Goal: Information Seeking & Learning: Find specific fact

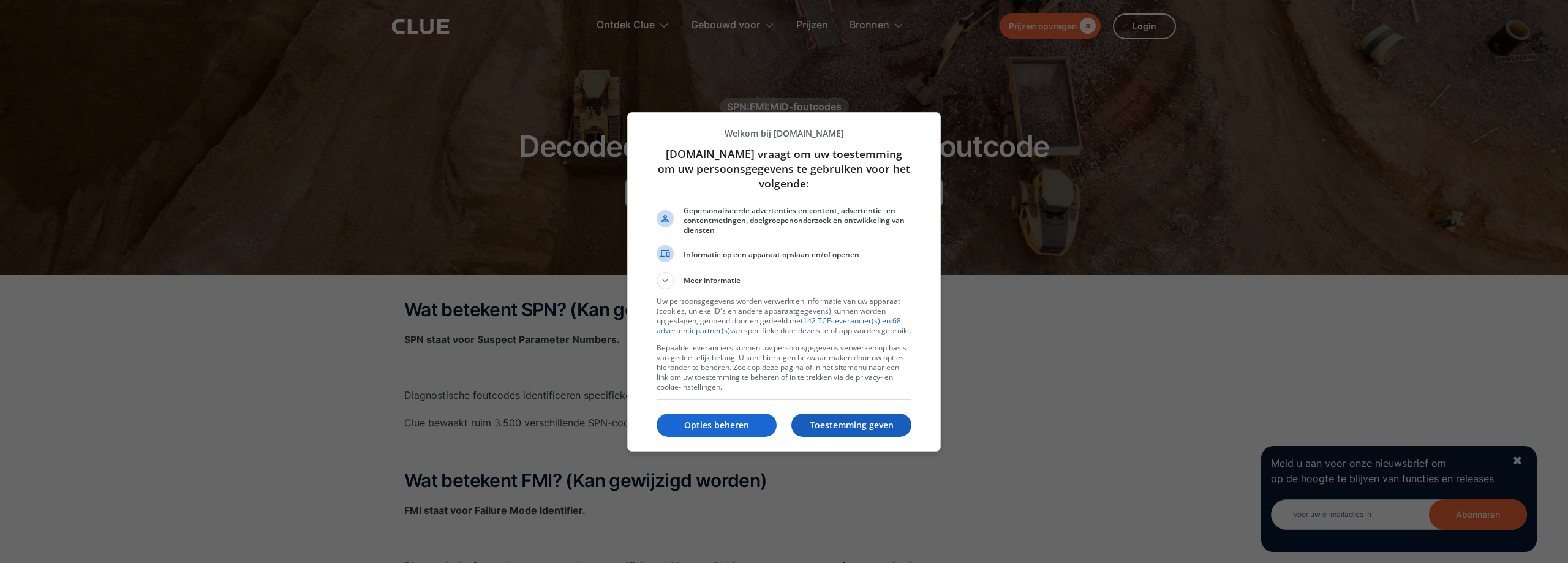
click at [862, 430] on font "Toestemming geven" at bounding box center [851, 424] width 84 height 12
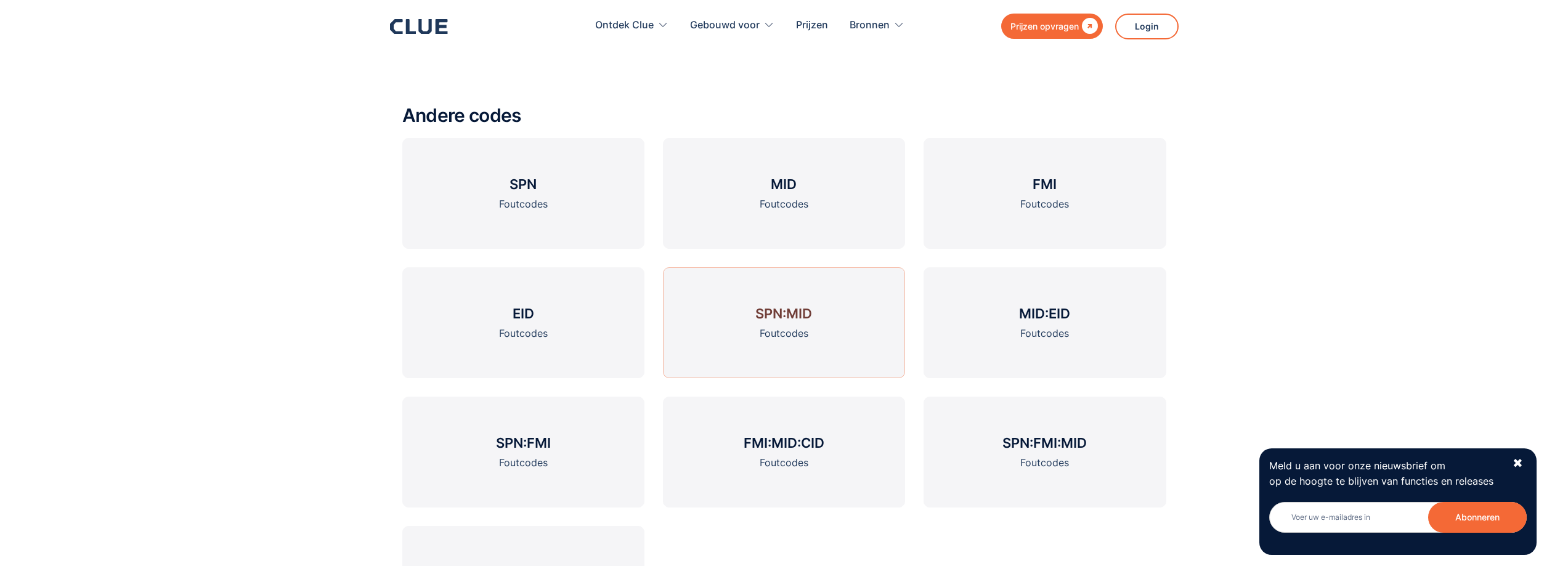
scroll to position [1970, 0]
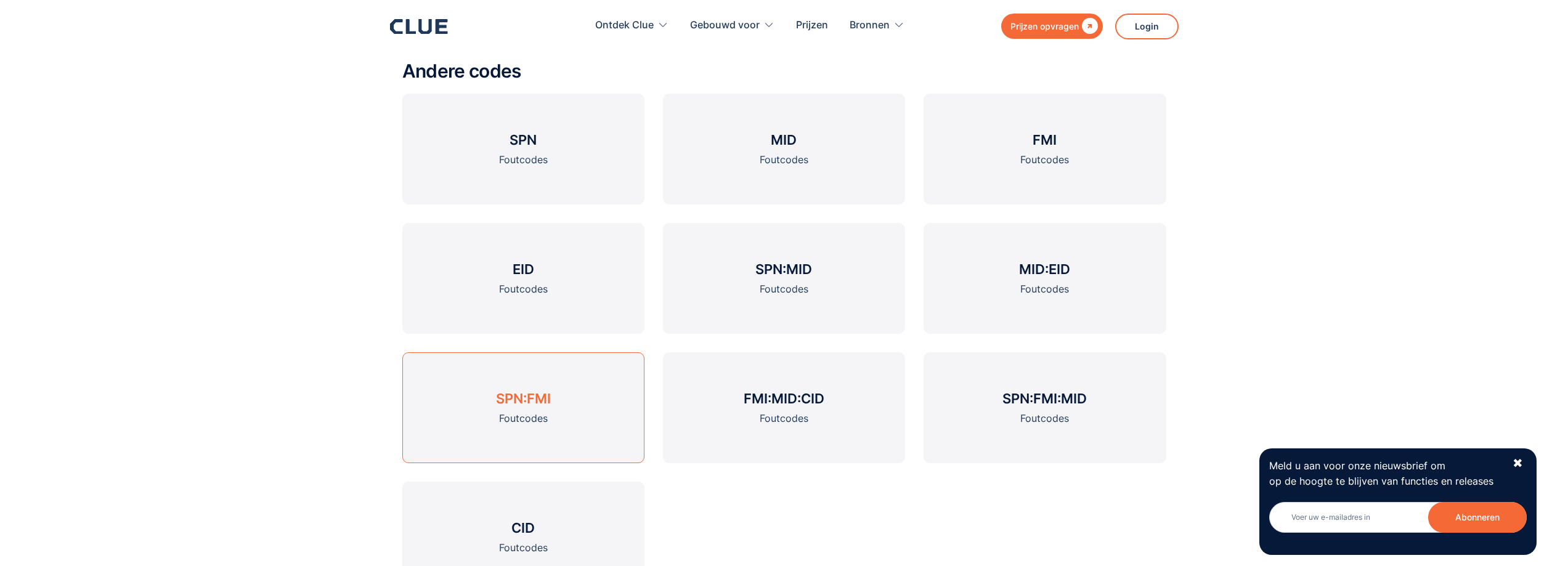
click at [540, 414] on font "Foutcodes" at bounding box center [523, 418] width 49 height 12
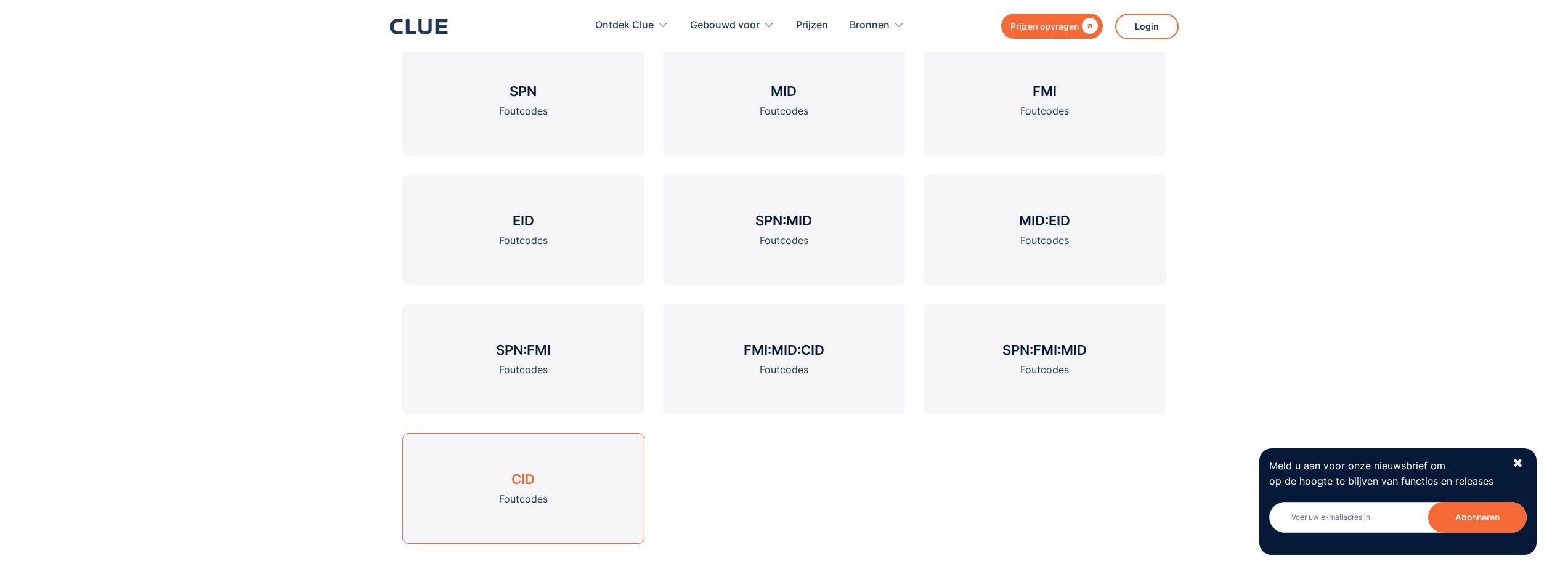
click at [516, 489] on link "CID Foutcodes" at bounding box center [524, 488] width 242 height 111
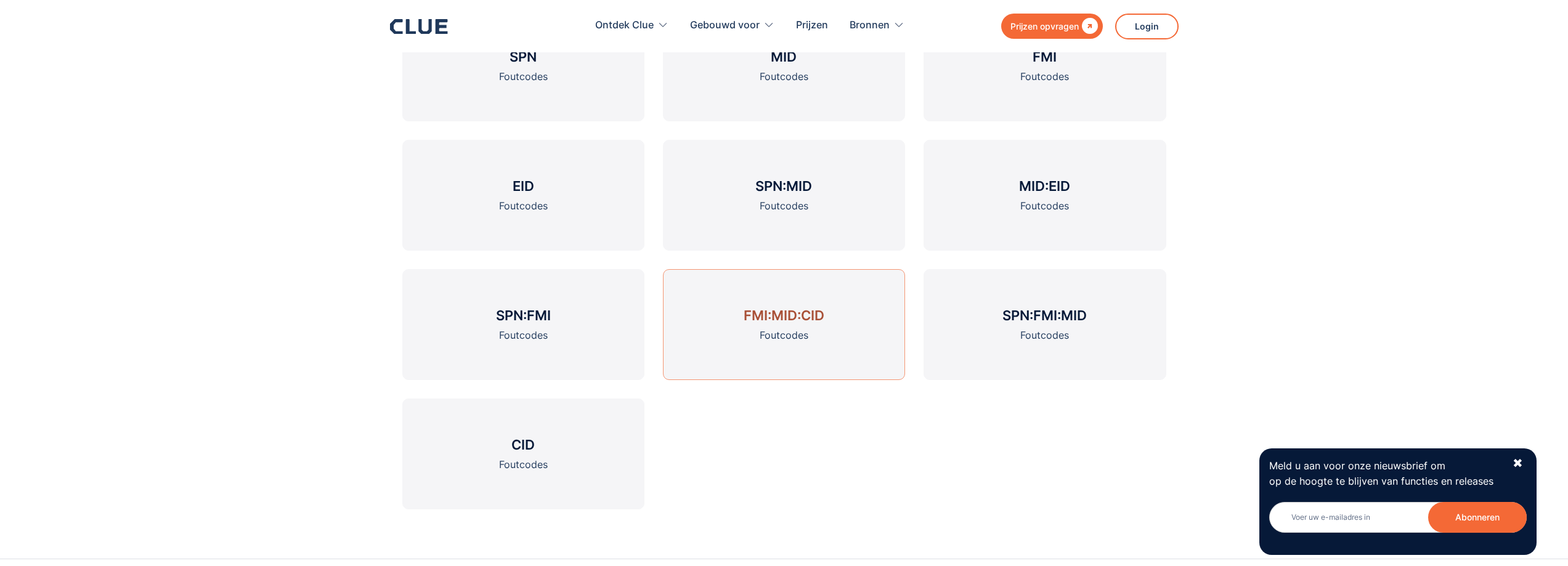
scroll to position [1865, 0]
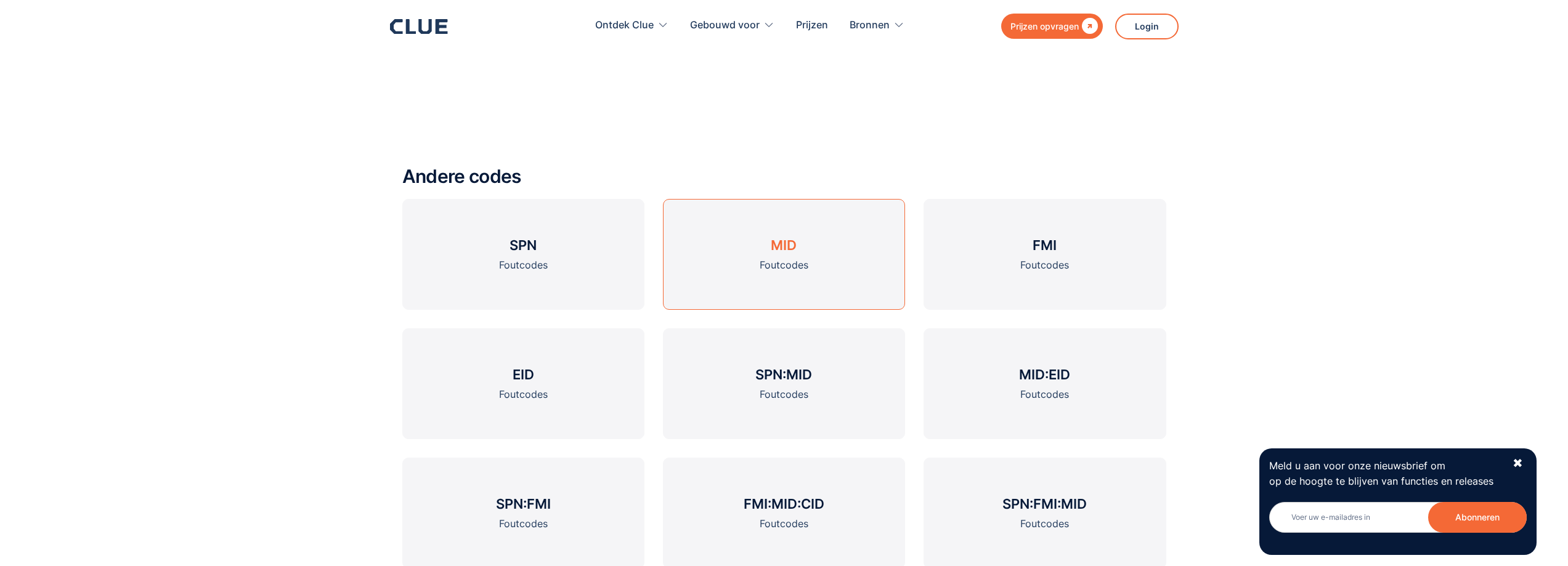
click at [779, 248] on font "MID" at bounding box center [784, 245] width 26 height 16
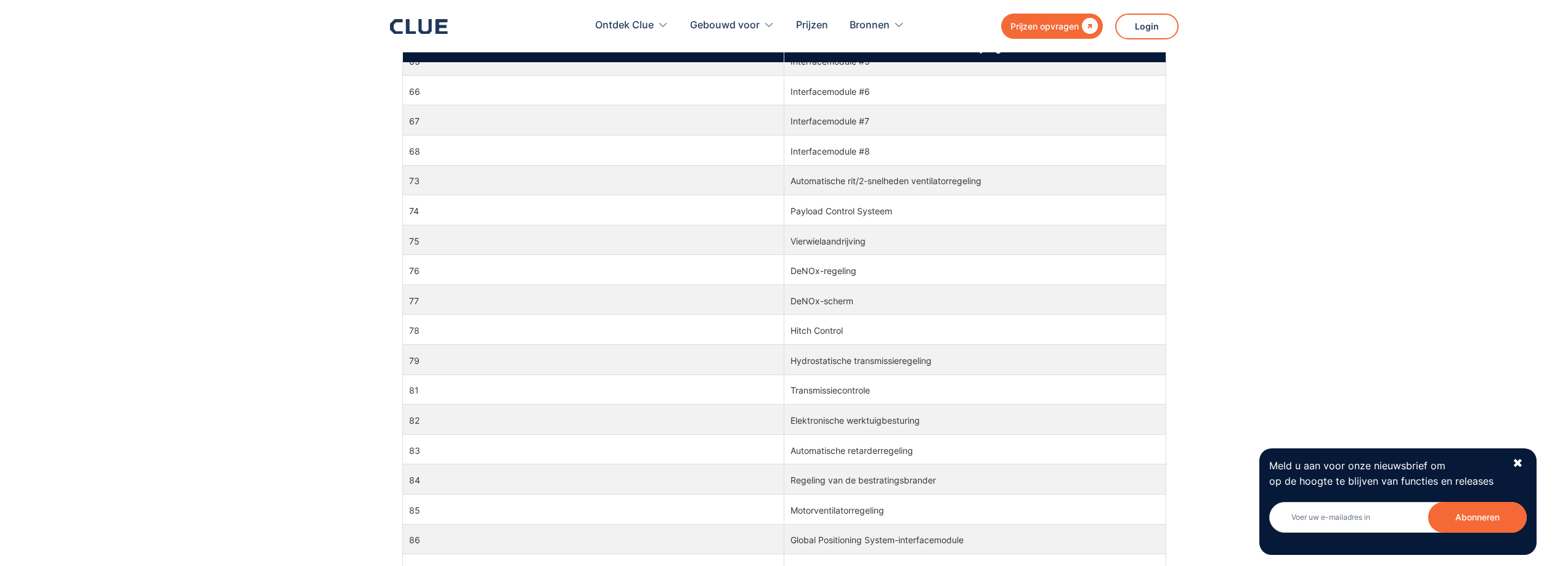
scroll to position [3052, 0]
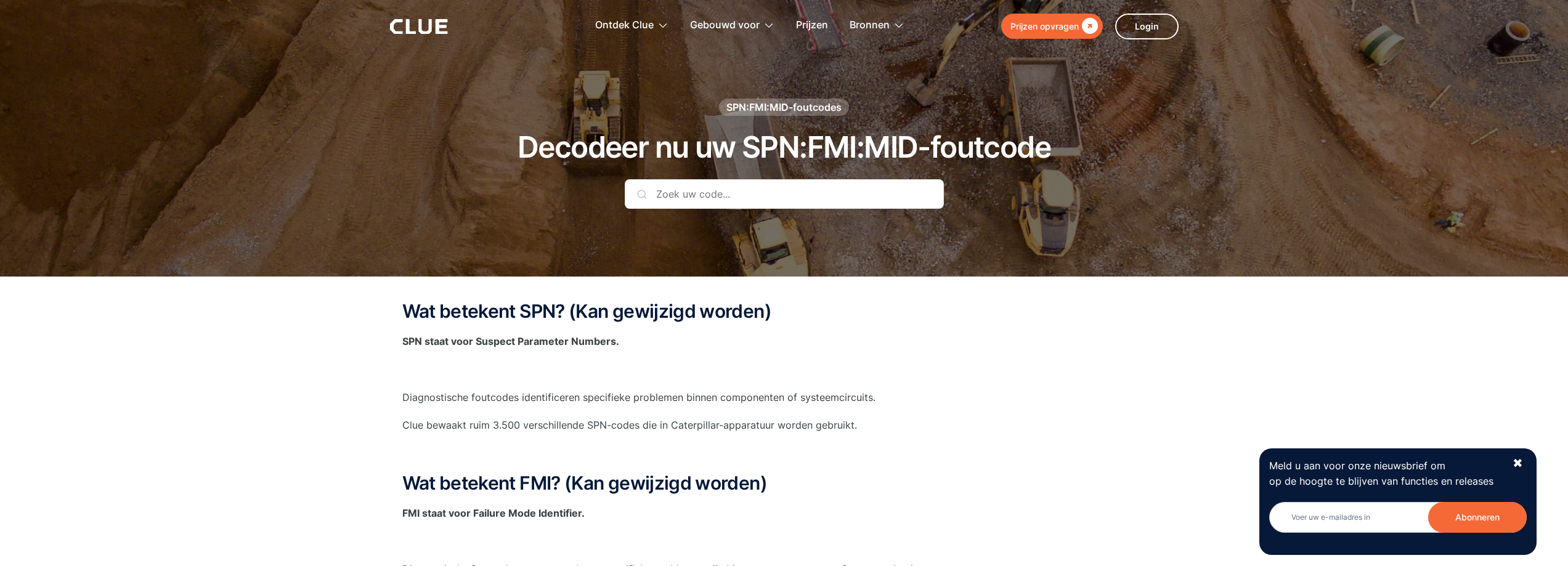
click at [701, 185] on input "text" at bounding box center [785, 193] width 319 height 30
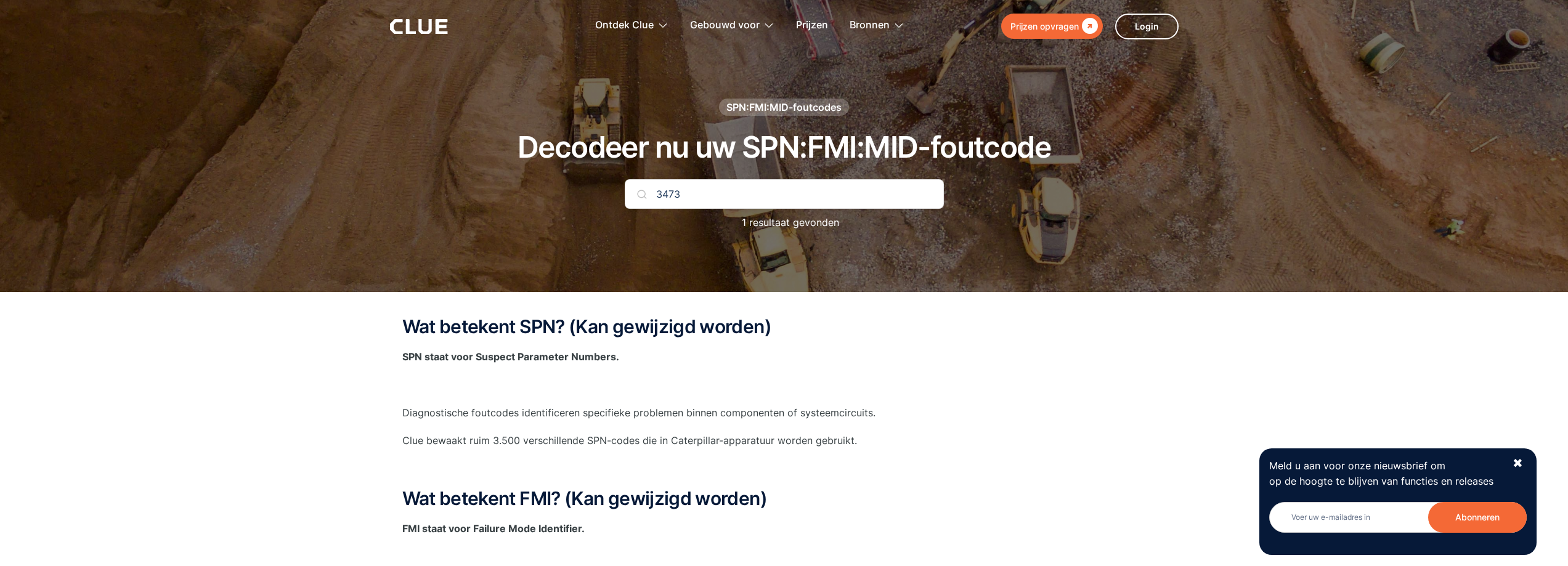
type input "3473"
click at [1516, 463] on font "✖" at bounding box center [1518, 462] width 10 height 14
